Goal: Information Seeking & Learning: Learn about a topic

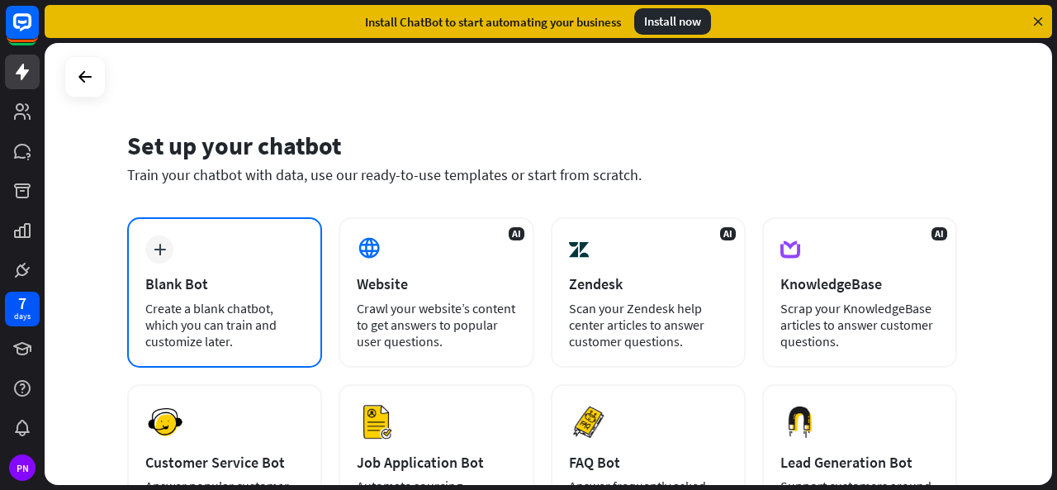
click at [272, 286] on div "Blank Bot" at bounding box center [224, 283] width 158 height 19
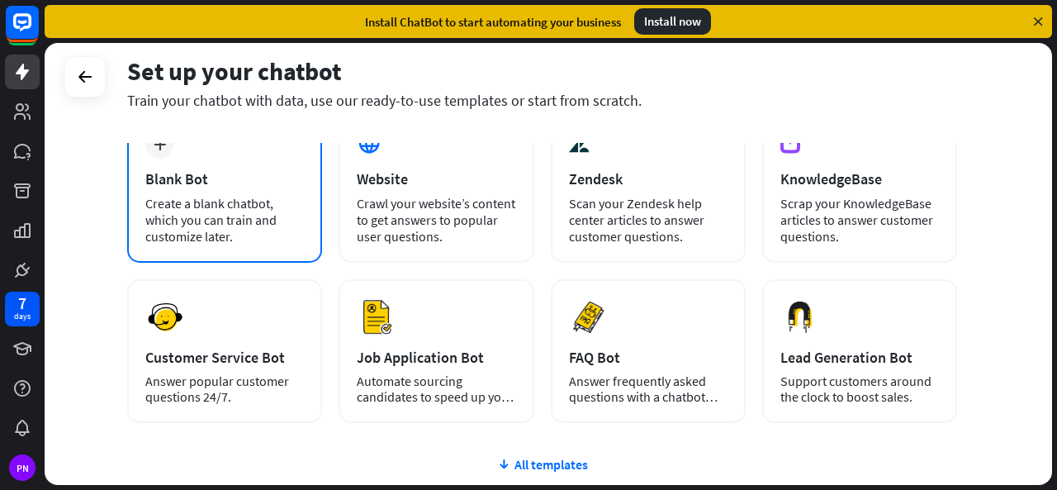
scroll to position [106, 0]
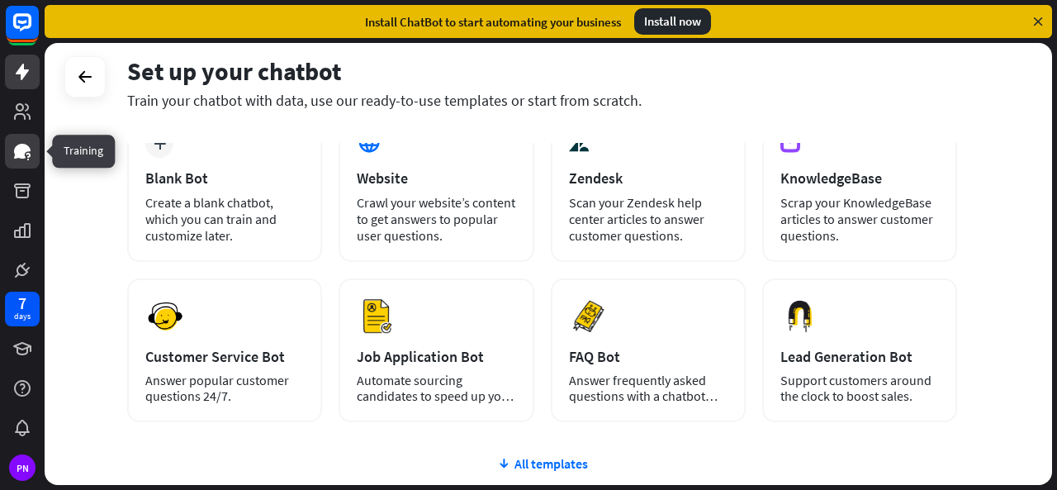
click at [24, 148] on icon at bounding box center [22, 151] width 17 height 15
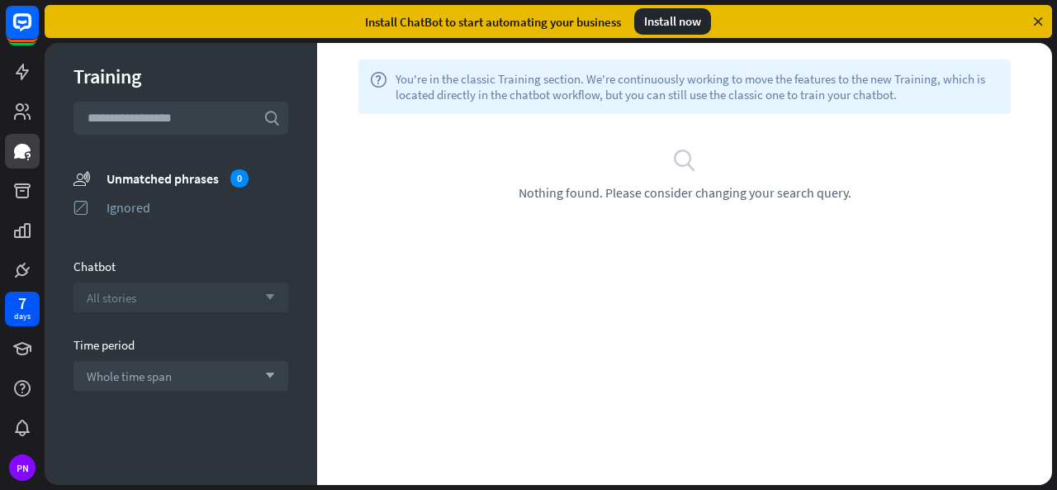
click at [201, 296] on div "All stories arrow_down" at bounding box center [180, 297] width 215 height 30
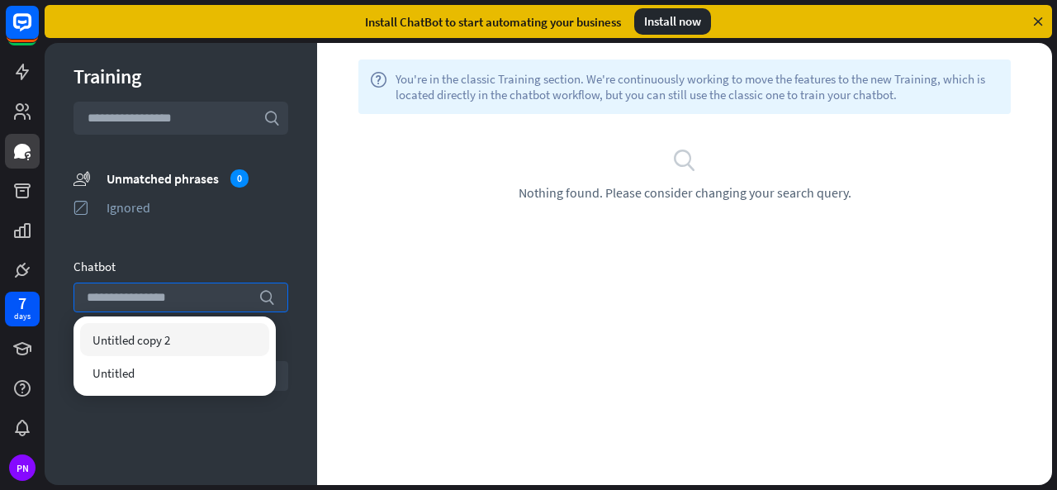
click at [169, 116] on input "text" at bounding box center [180, 118] width 215 height 33
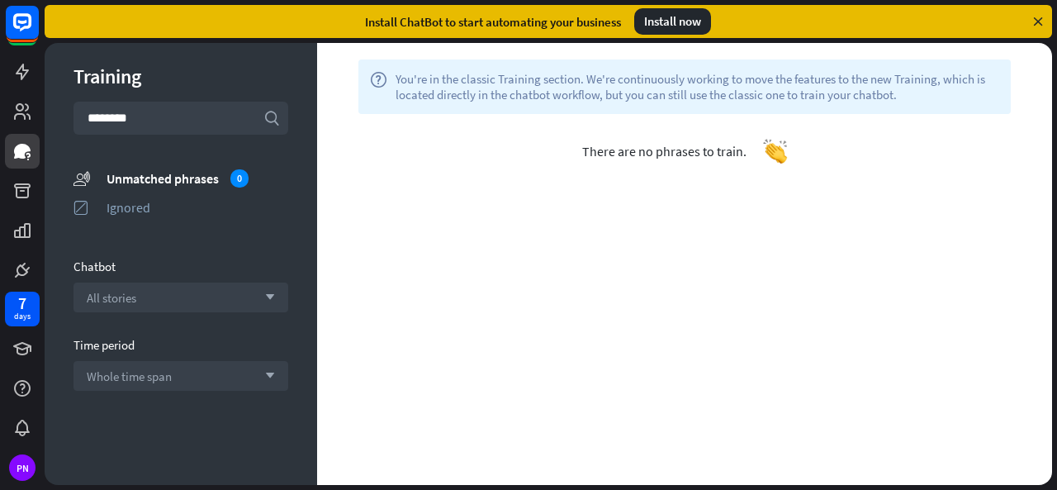
scroll to position [2, 0]
type input "********"
